Goal: Task Accomplishment & Management: Manage account settings

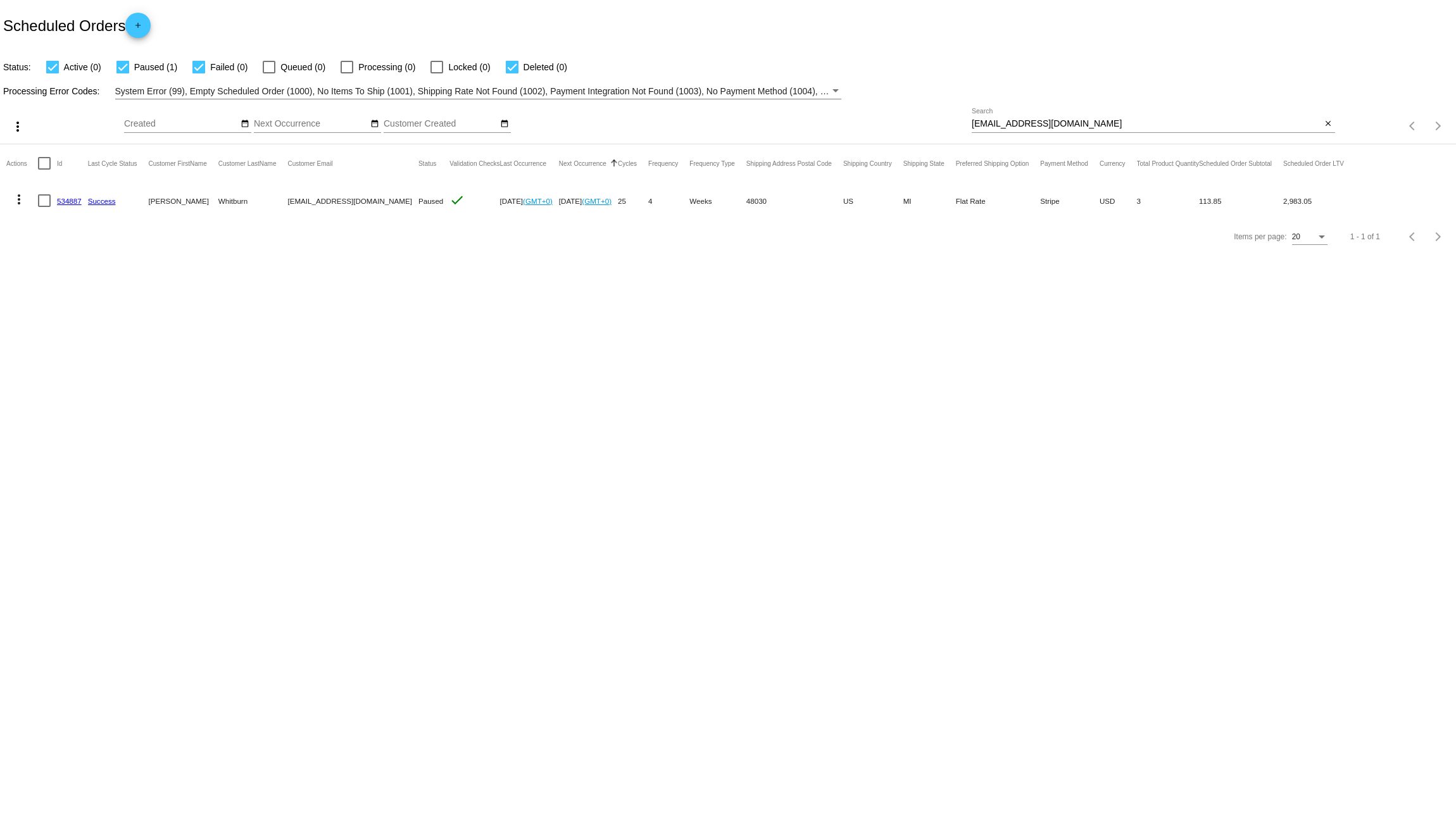
drag, startPoint x: 1075, startPoint y: 123, endPoint x: 854, endPoint y: 102, distance: 222.0
click at [854, 102] on div "more_vert Aug Jan Feb Mar Apr 1" at bounding box center [728, 122] width 1456 height 45
paste input "shcomras"
type input "ashcomras@gmail.com"
click at [72, 200] on link "988354" at bounding box center [69, 201] width 25 height 8
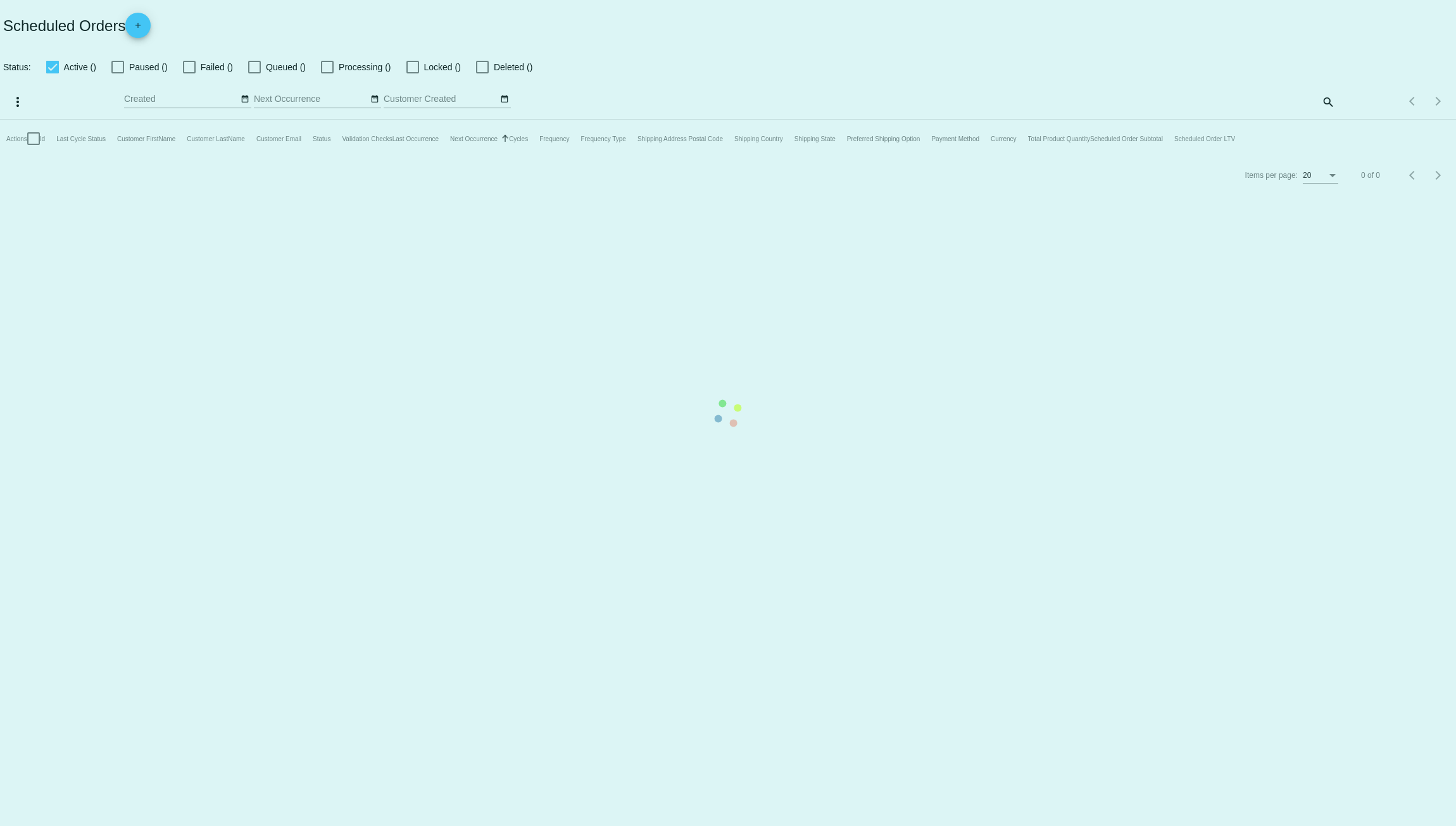
checkbox input "true"
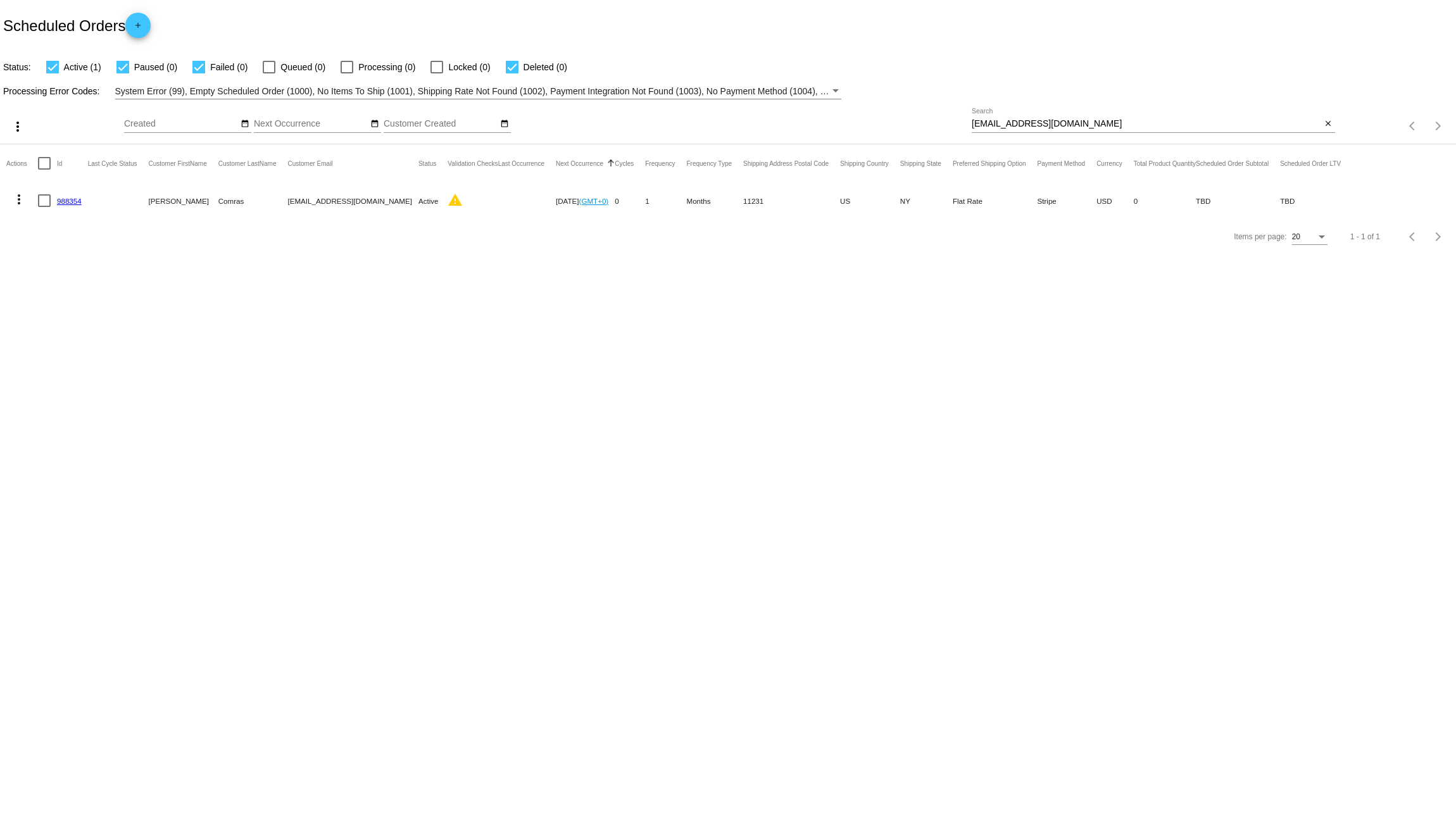
click at [18, 195] on mat-icon "more_vert" at bounding box center [19, 199] width 15 height 15
click at [78, 348] on button "delete Delete" at bounding box center [69, 350] width 126 height 30
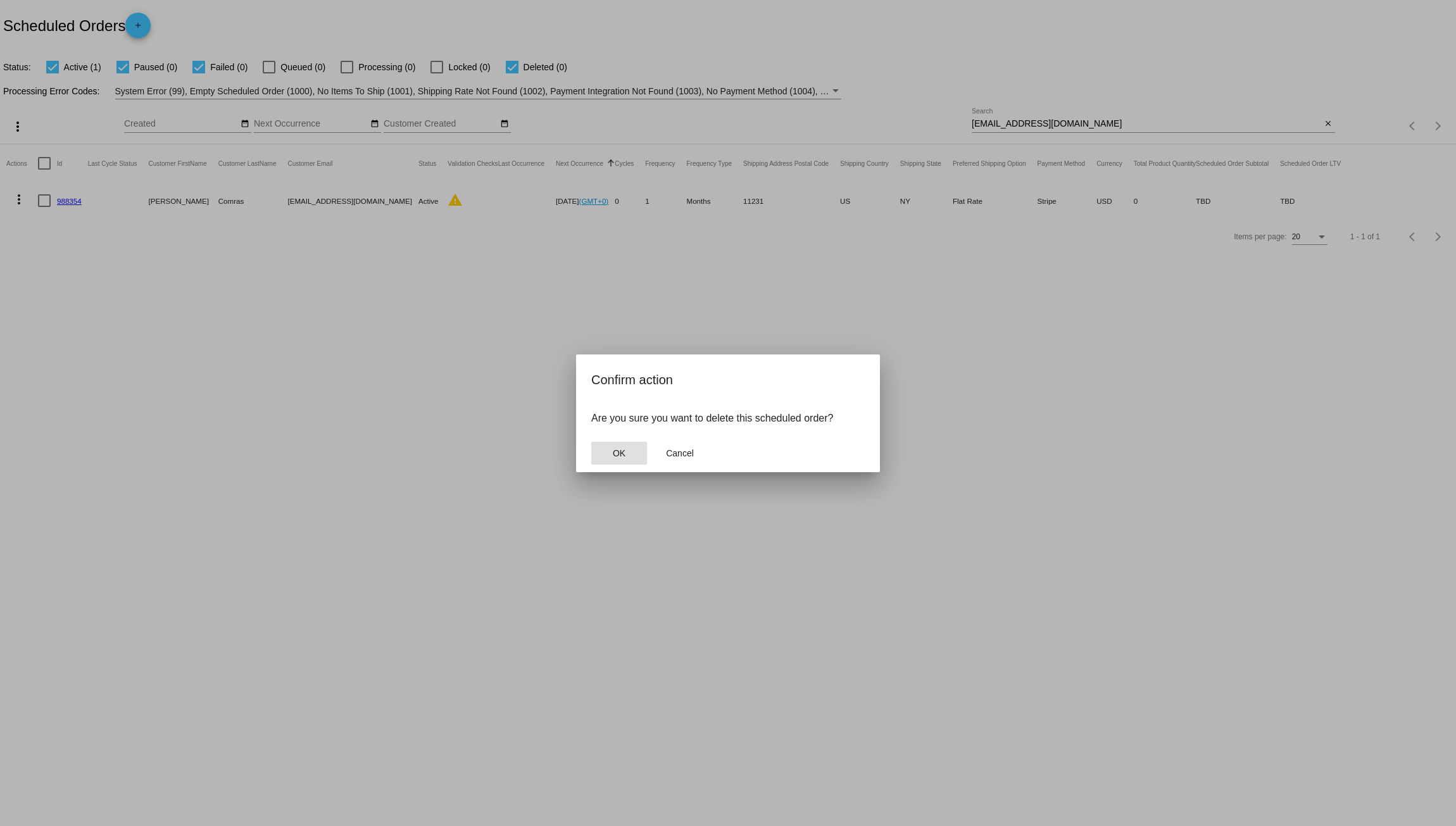
click at [621, 454] on span "OK" at bounding box center [619, 453] width 13 height 10
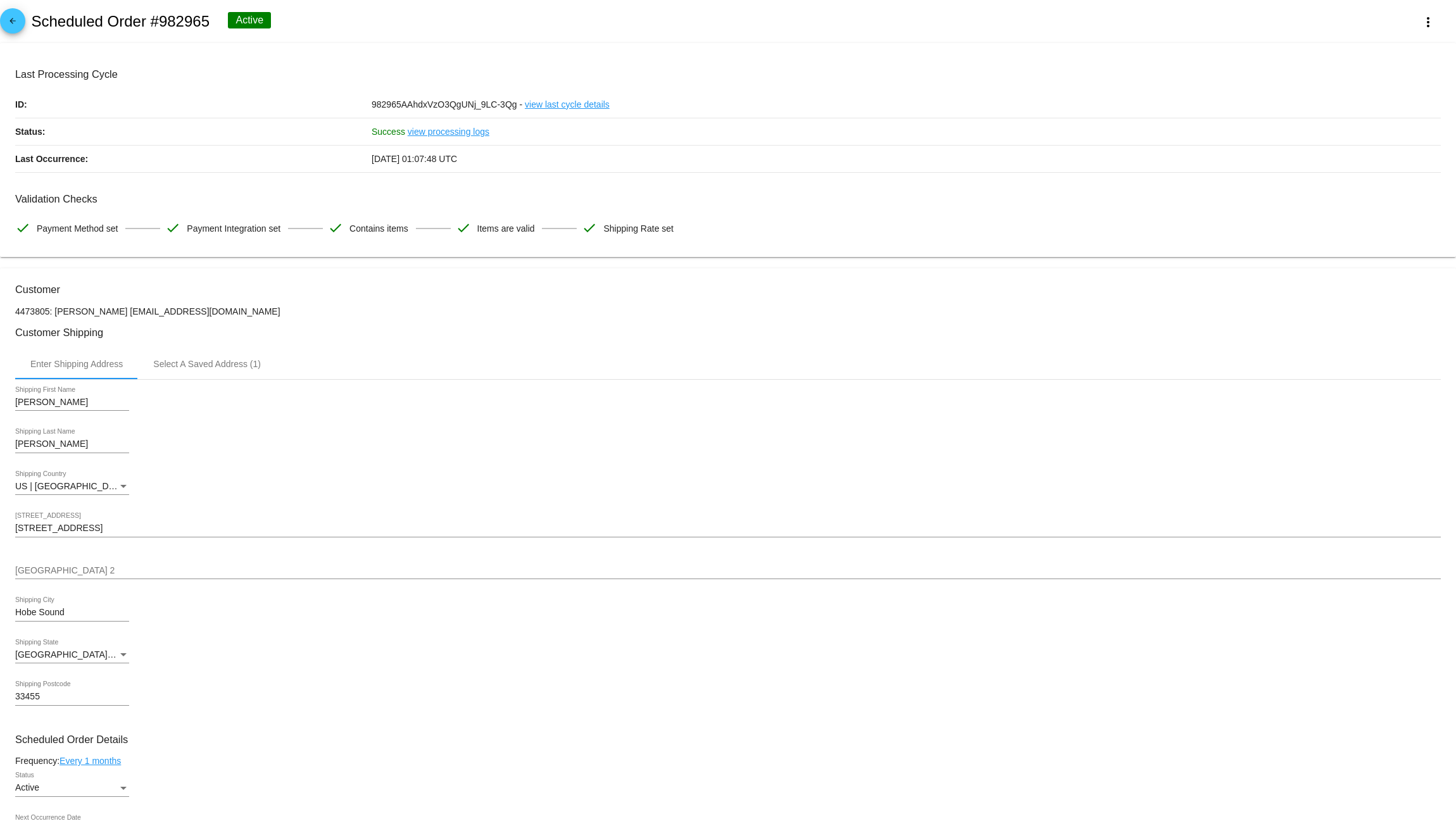
scroll to position [316, 0]
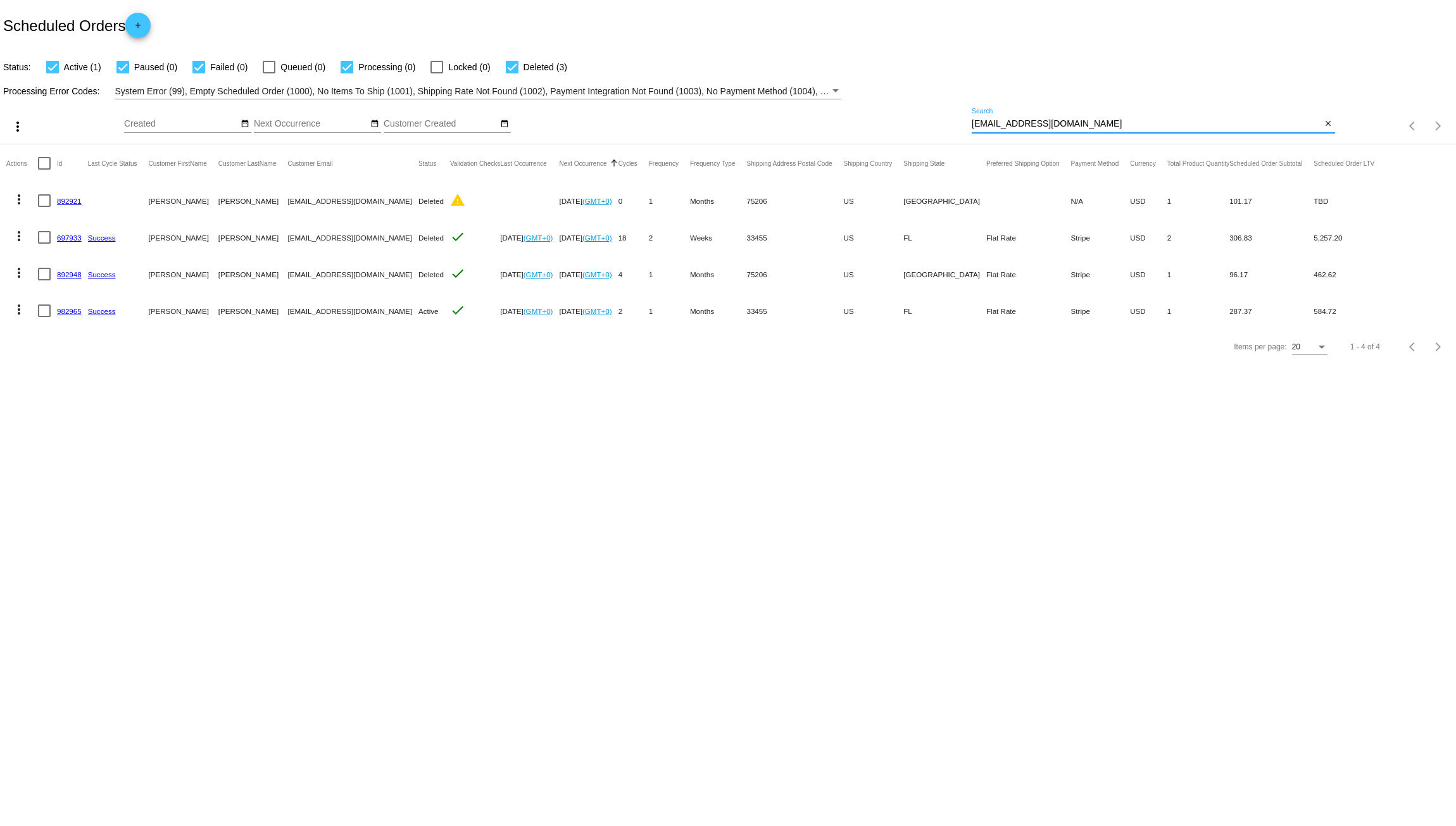
drag, startPoint x: 1091, startPoint y: 126, endPoint x: 850, endPoint y: 118, distance: 241.1
click at [854, 118] on div "more_vert Aug Jan Feb Mar Apr 1" at bounding box center [728, 122] width 1456 height 45
paste input "jenn.edgerton@yahoo"
type input "[EMAIL_ADDRESS][PERSON_NAME][DOMAIN_NAME]"
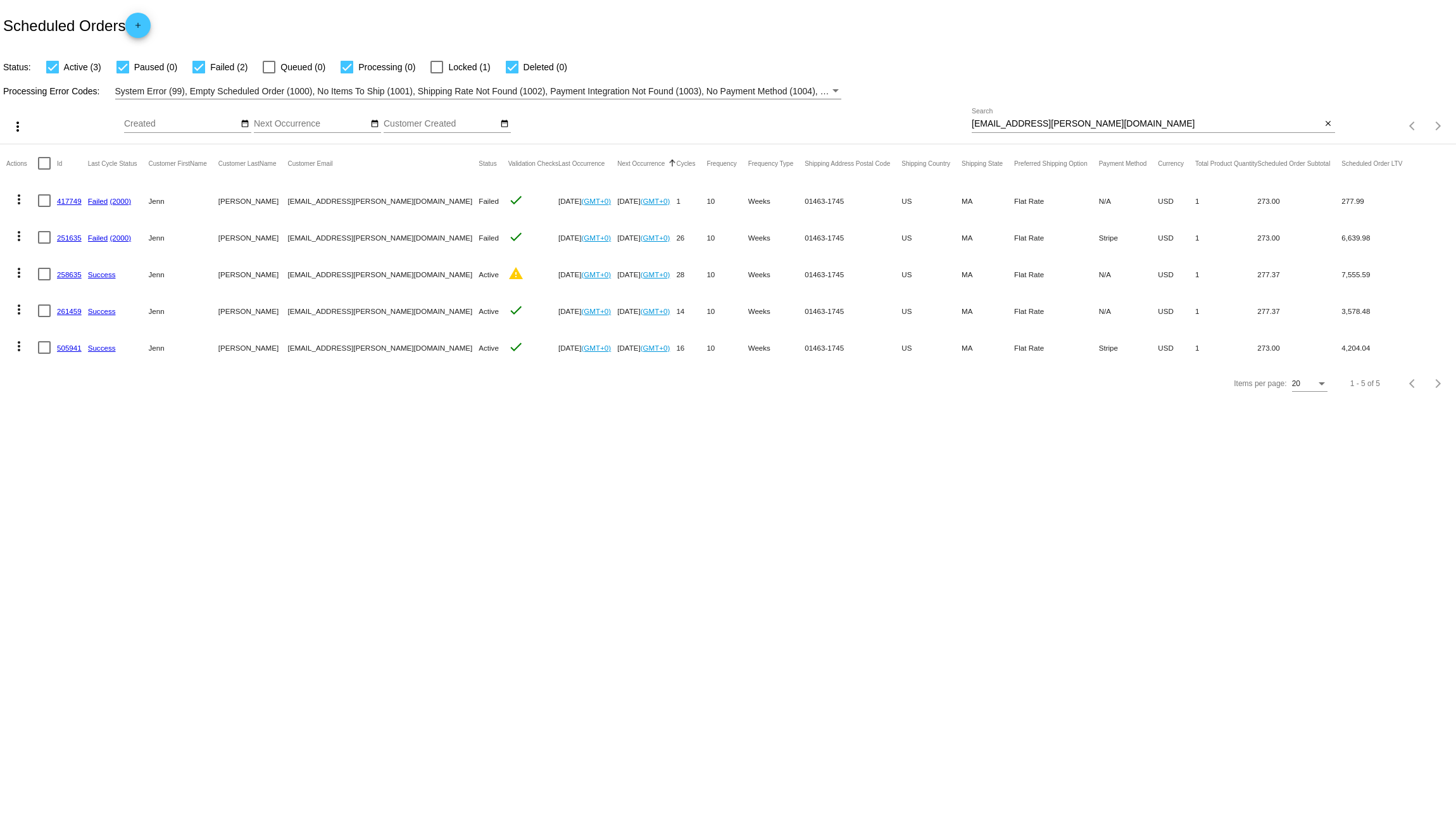
click at [446, 502] on body "Scheduled Orders add Status: Active (3) Paused (0) Failed (2) Queued (0) Proces…" at bounding box center [728, 413] width 1456 height 826
click at [628, 500] on body "Scheduled Orders add Status: Active (3) Paused (0) Failed (2) Queued (0) Proces…" at bounding box center [728, 413] width 1456 height 826
click at [110, 199] on link "(2000)" at bounding box center [121, 201] width 21 height 8
click at [76, 199] on link "417749" at bounding box center [69, 201] width 25 height 8
click at [69, 197] on link "417749" at bounding box center [69, 201] width 25 height 8
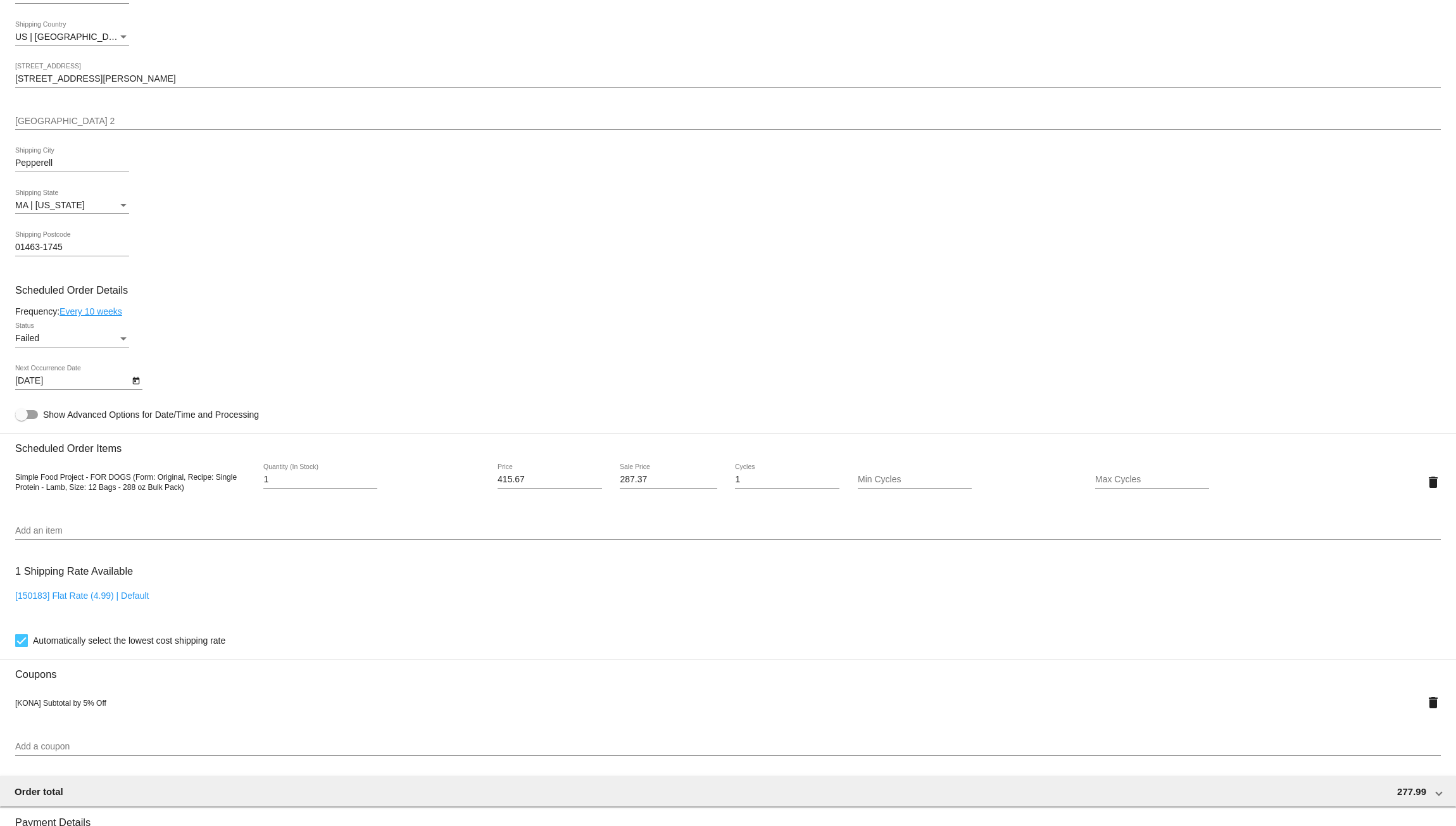
scroll to position [486, 0]
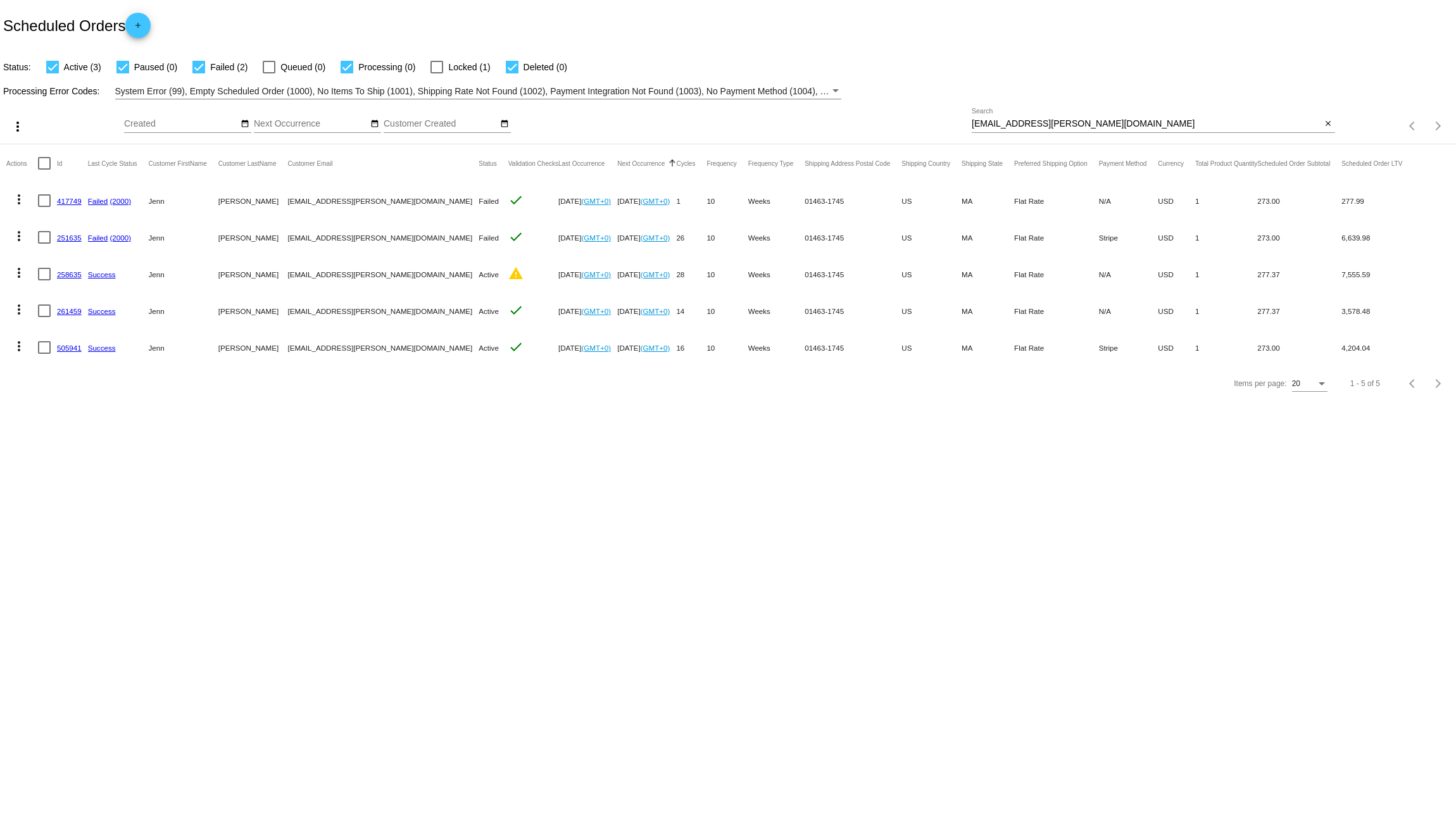
click at [61, 237] on link "251635" at bounding box center [69, 237] width 25 height 8
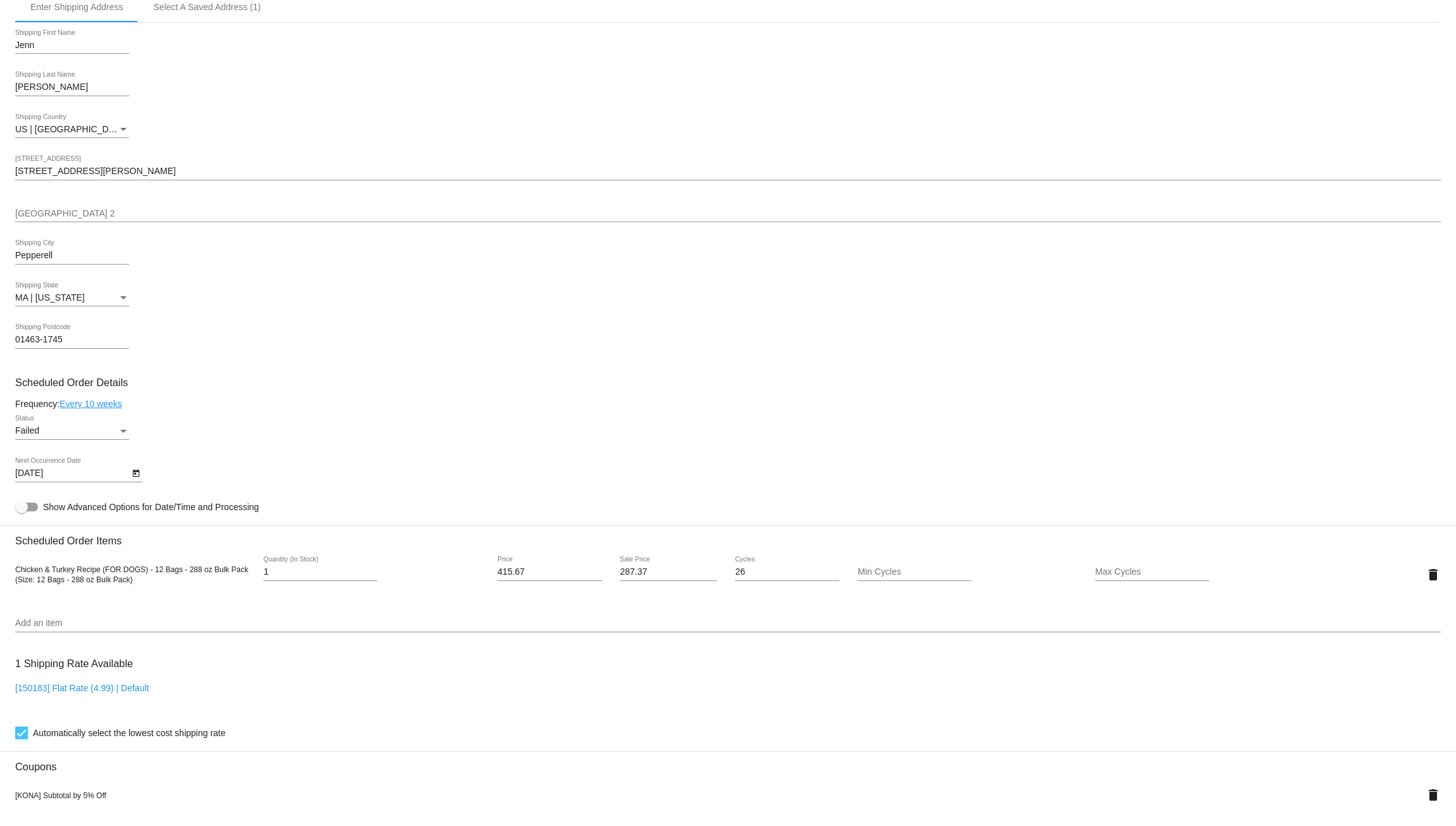
scroll to position [422, 0]
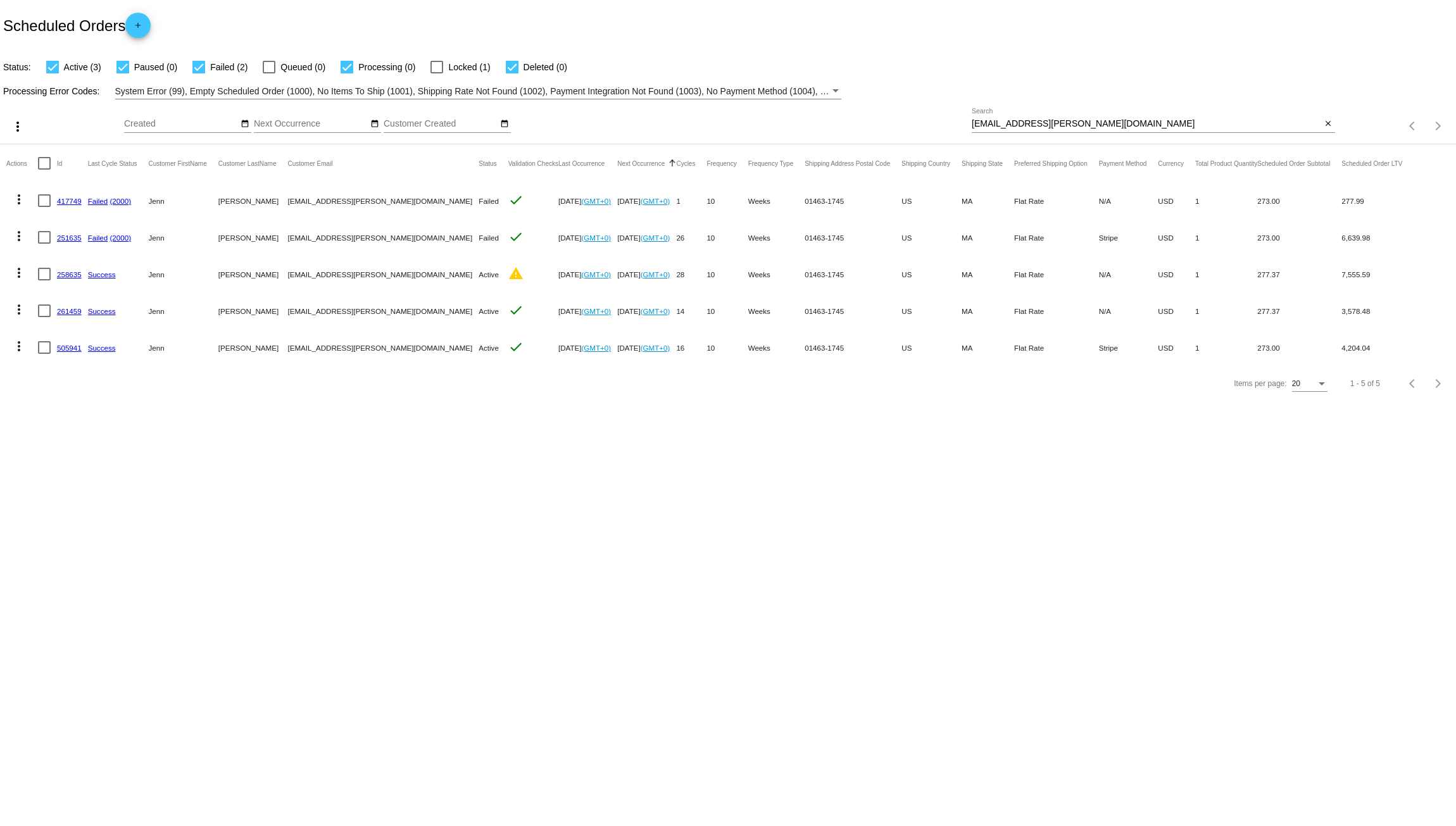
click at [67, 275] on link "258635" at bounding box center [69, 274] width 25 height 8
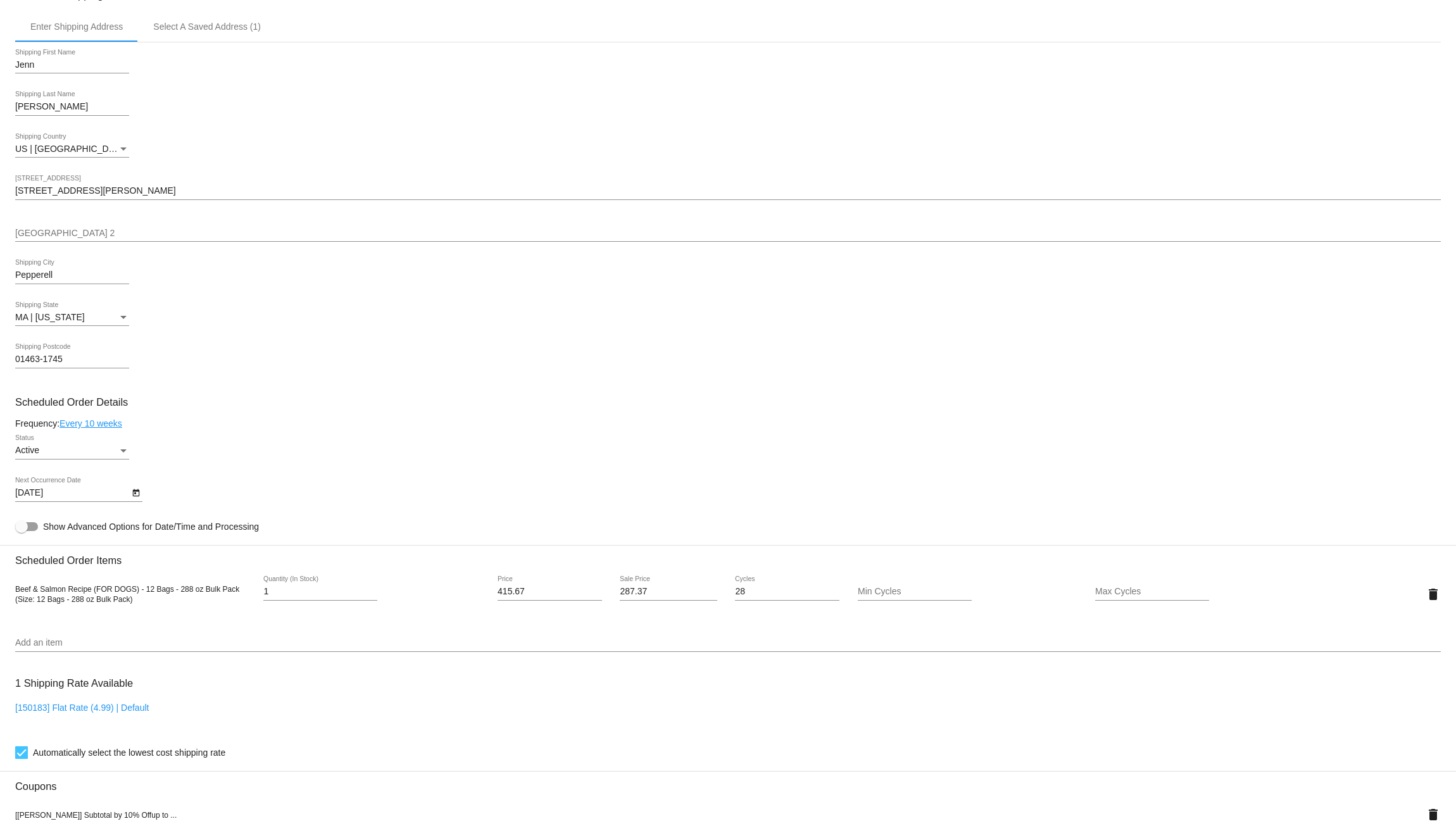
scroll to position [358, 0]
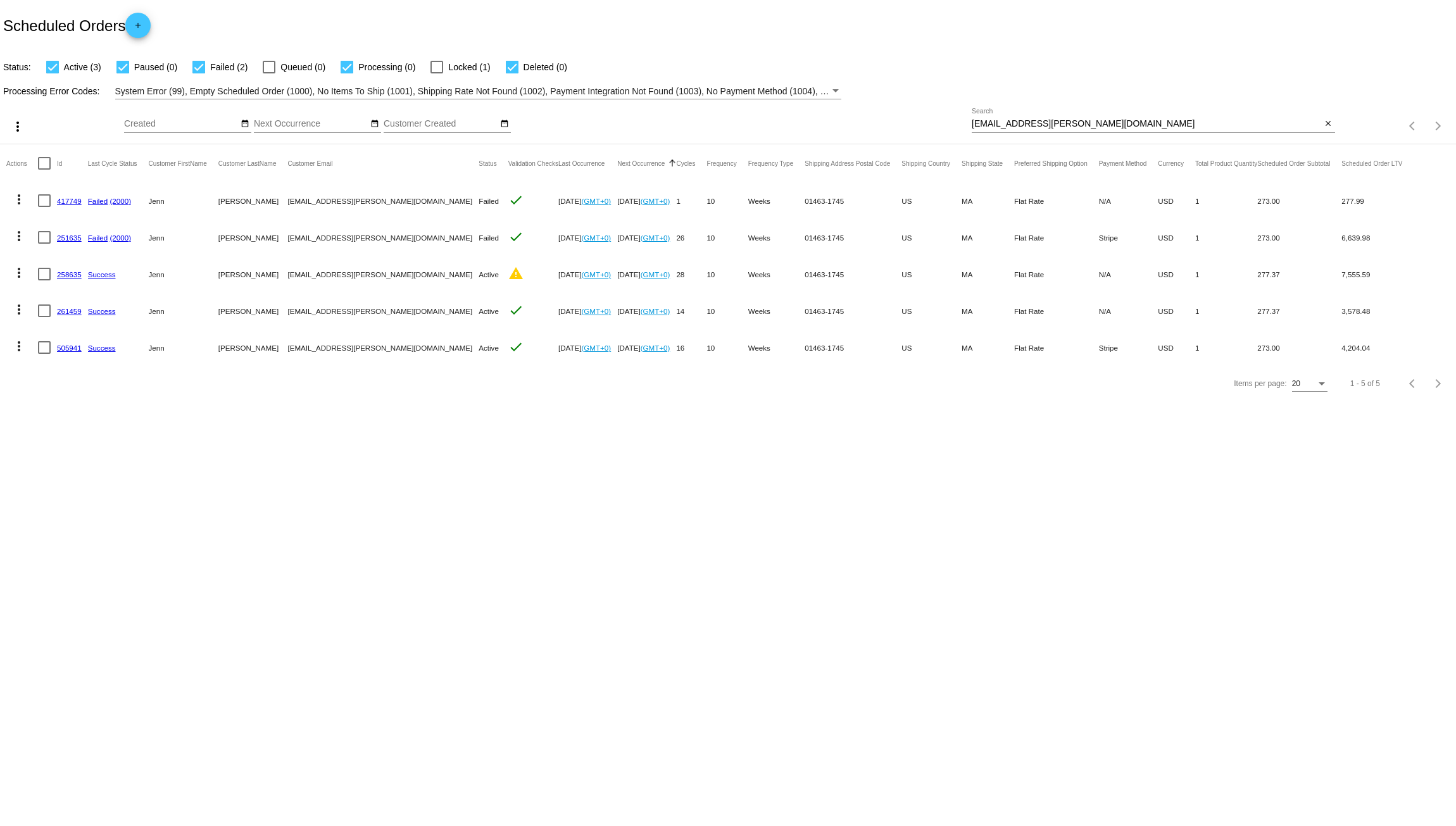
click at [63, 308] on link "261459" at bounding box center [69, 311] width 25 height 8
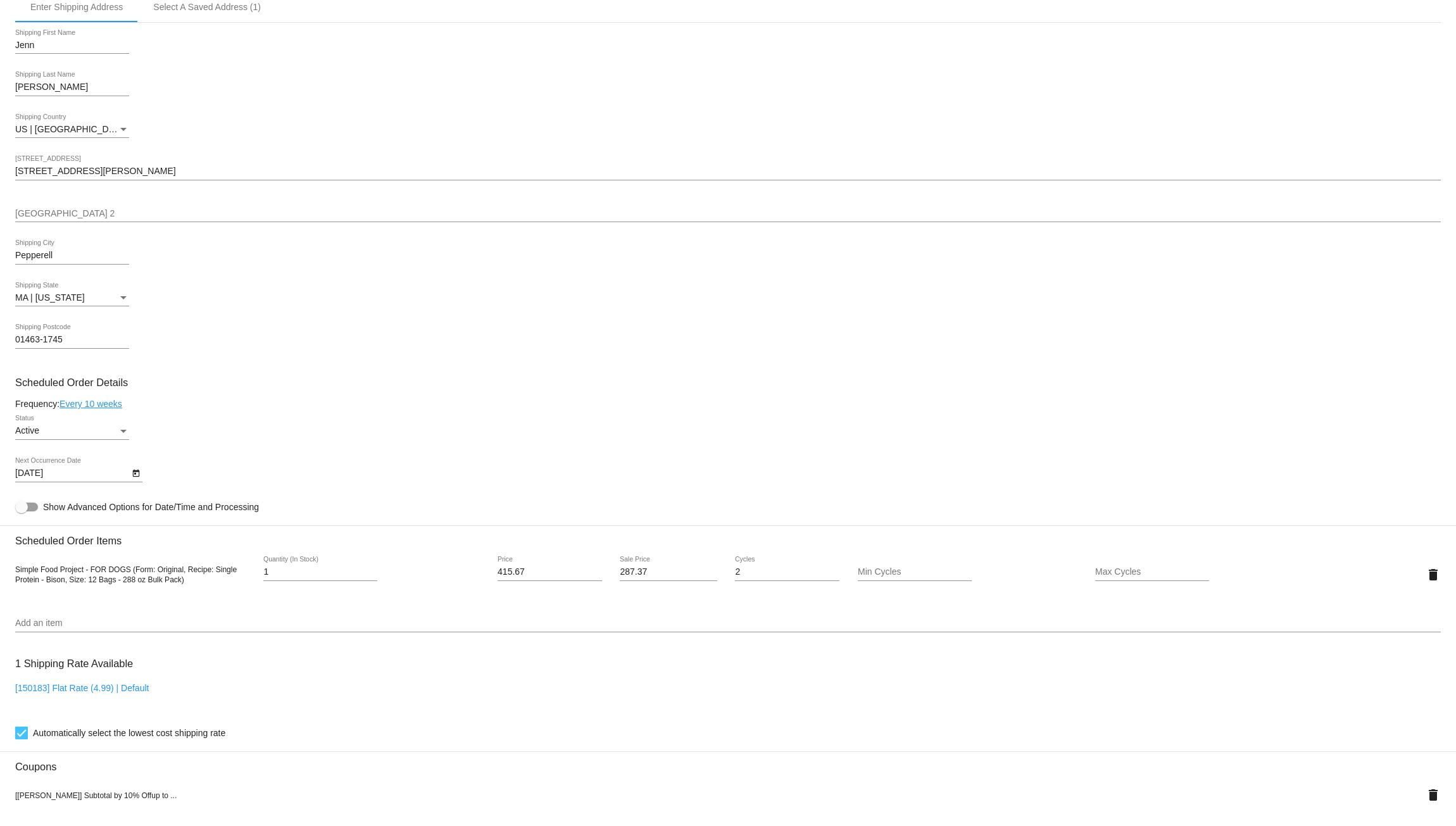
scroll to position [358, 0]
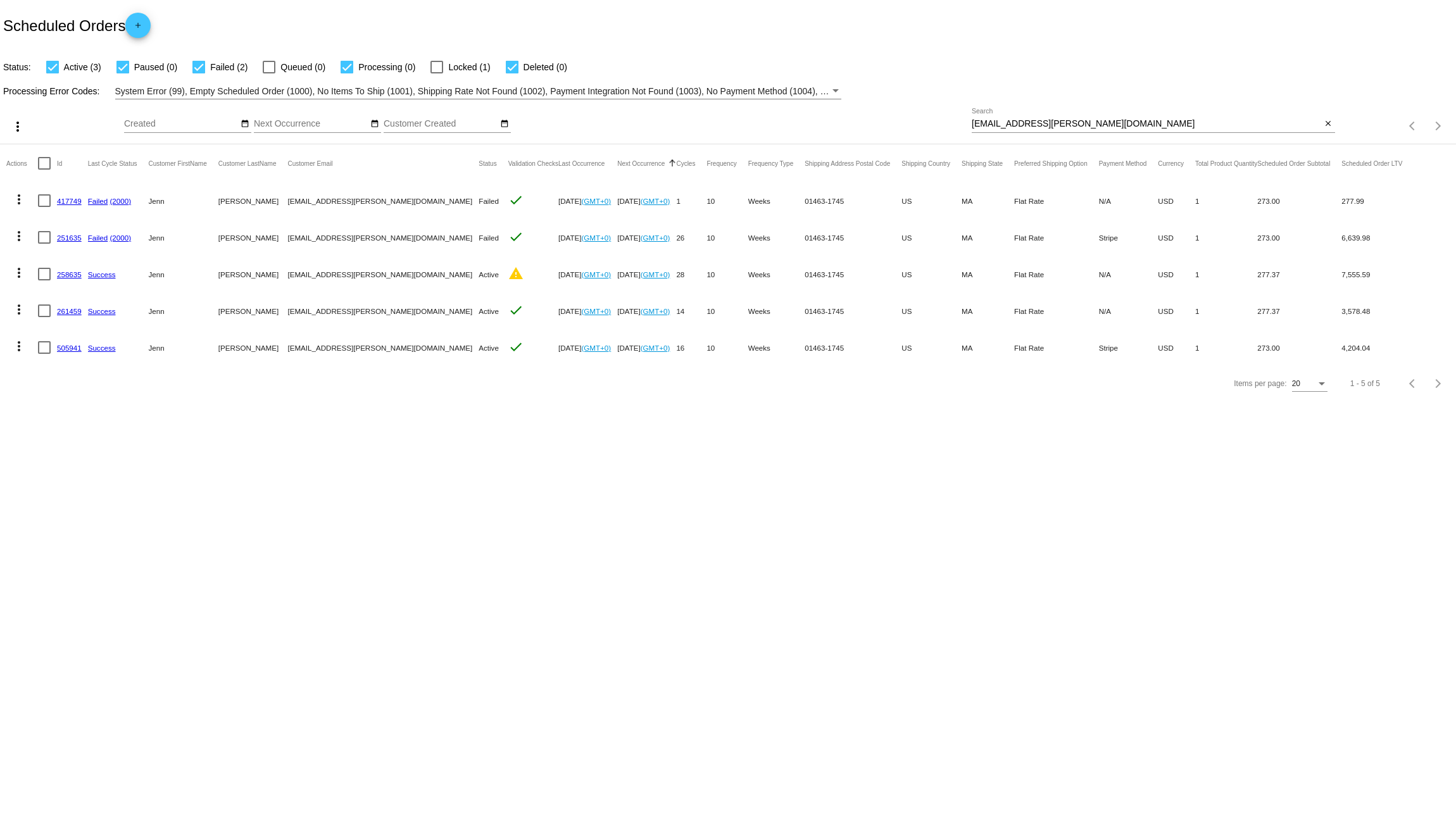
click at [63, 347] on link "505941" at bounding box center [69, 348] width 25 height 8
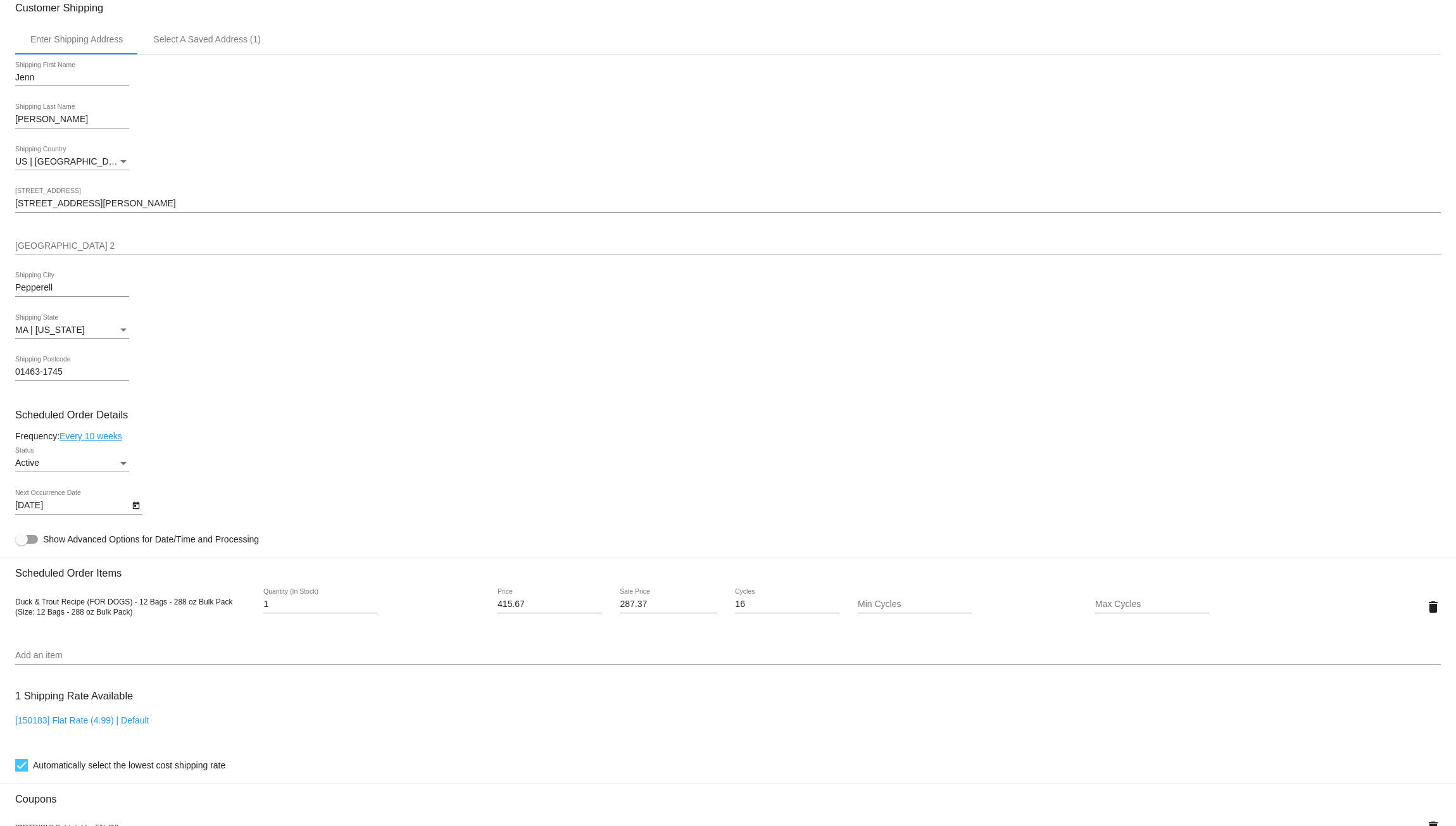
scroll to position [358, 0]
